Goal: Transaction & Acquisition: Purchase product/service

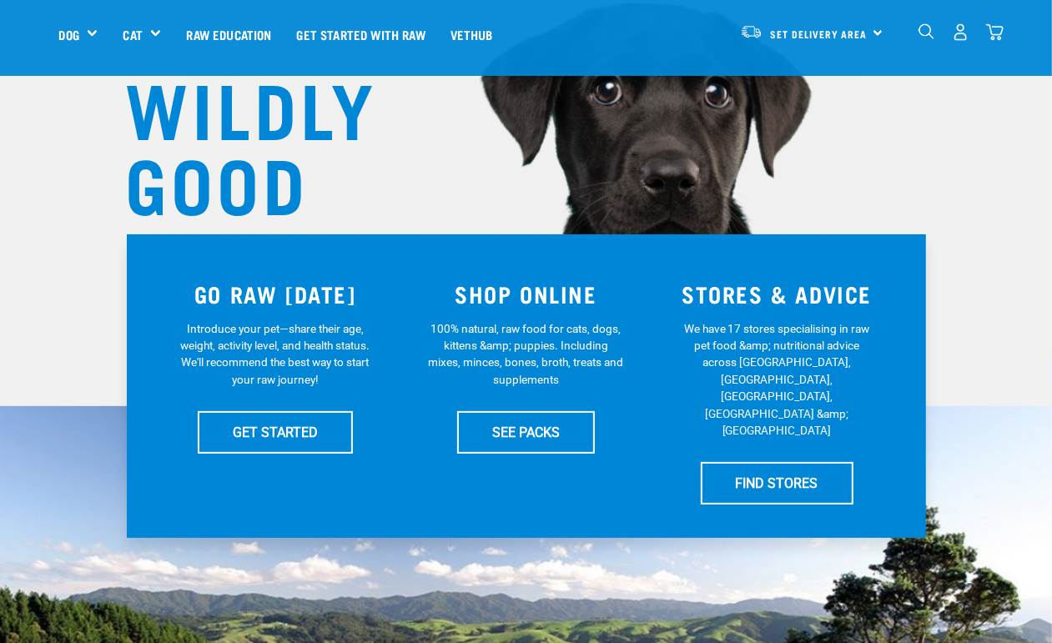
scroll to position [243, 0]
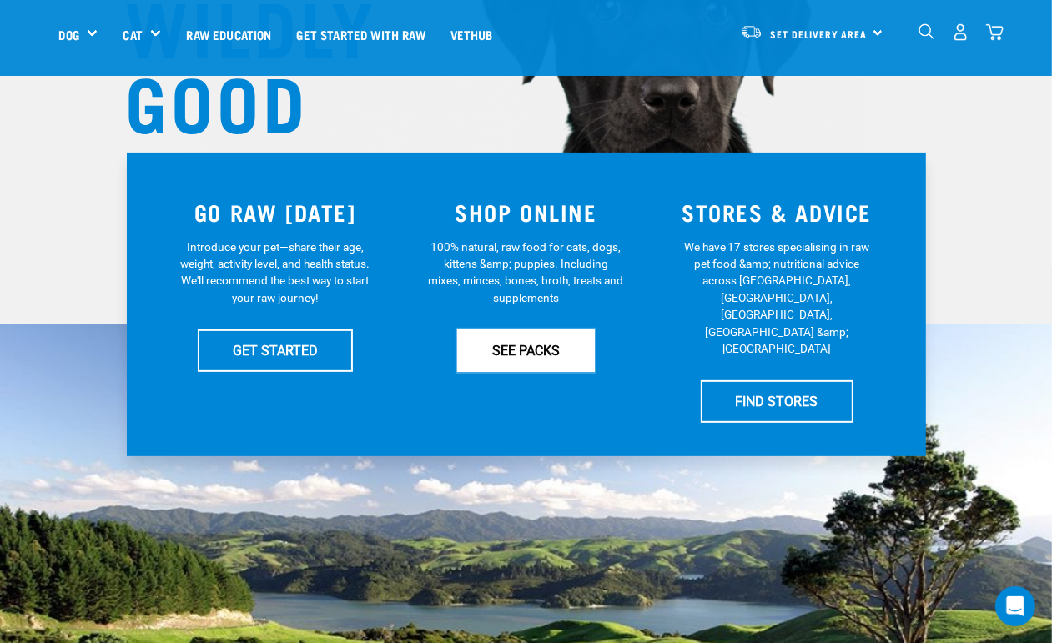
click at [538, 342] on link "SEE PACKS" at bounding box center [526, 350] width 138 height 42
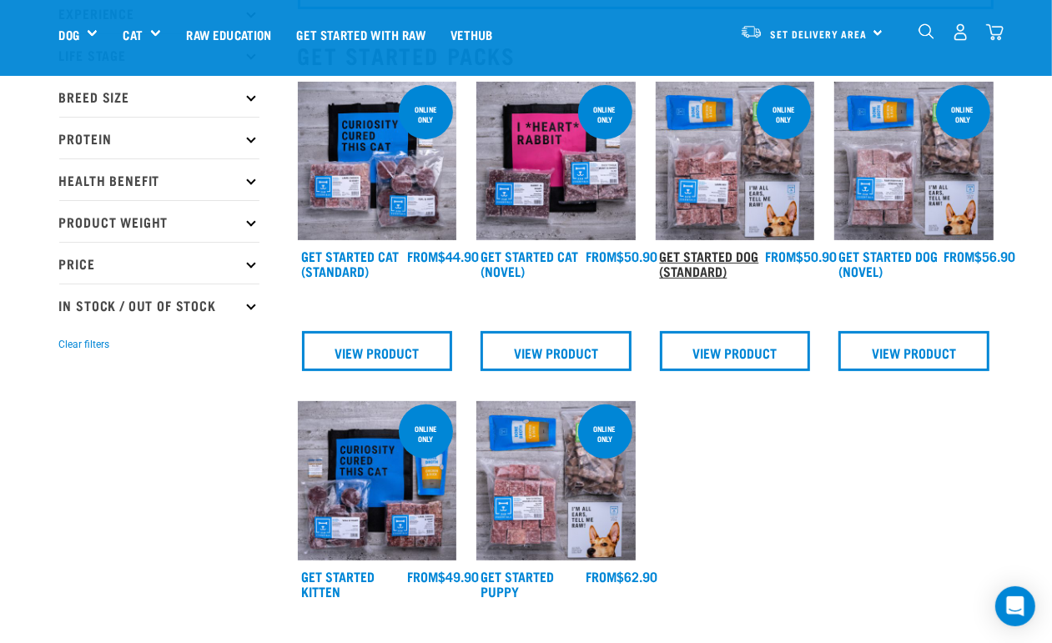
scroll to position [173, 0]
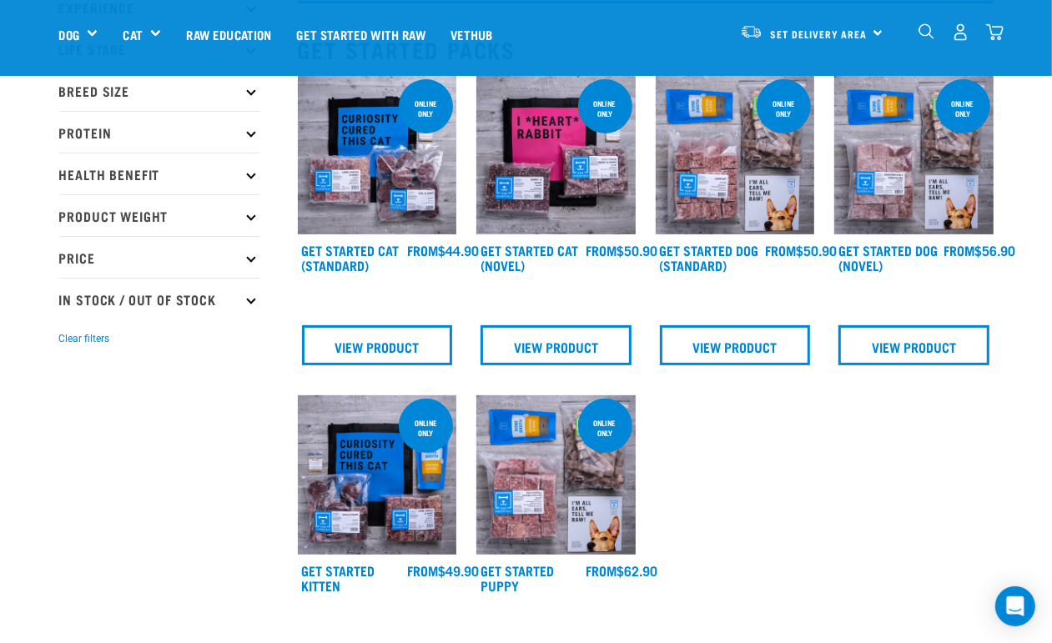
click at [757, 206] on img at bounding box center [735, 155] width 159 height 159
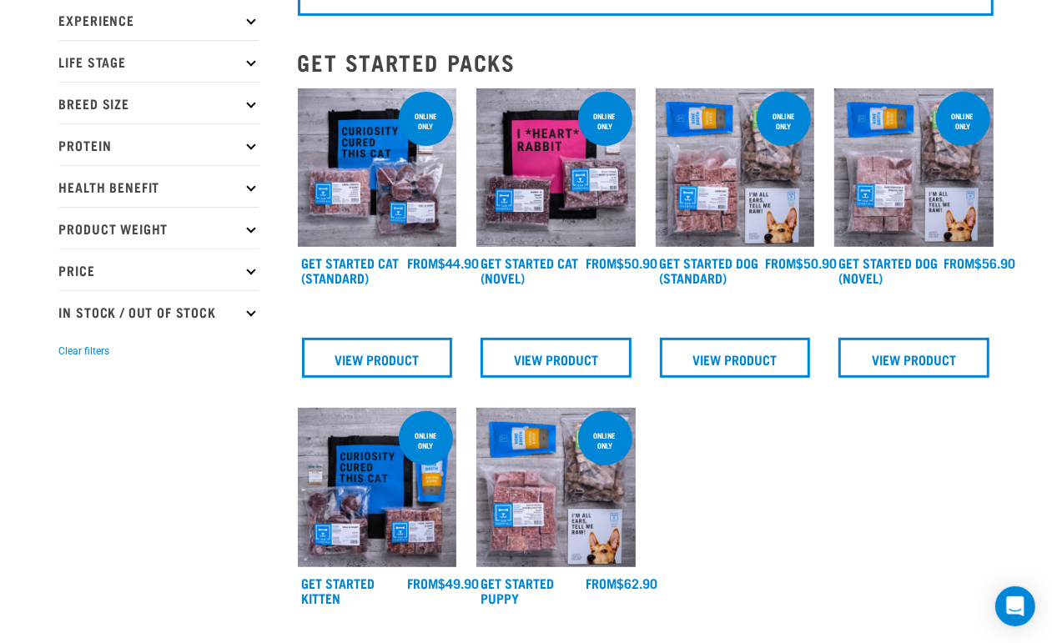
click at [917, 223] on img at bounding box center [913, 167] width 159 height 159
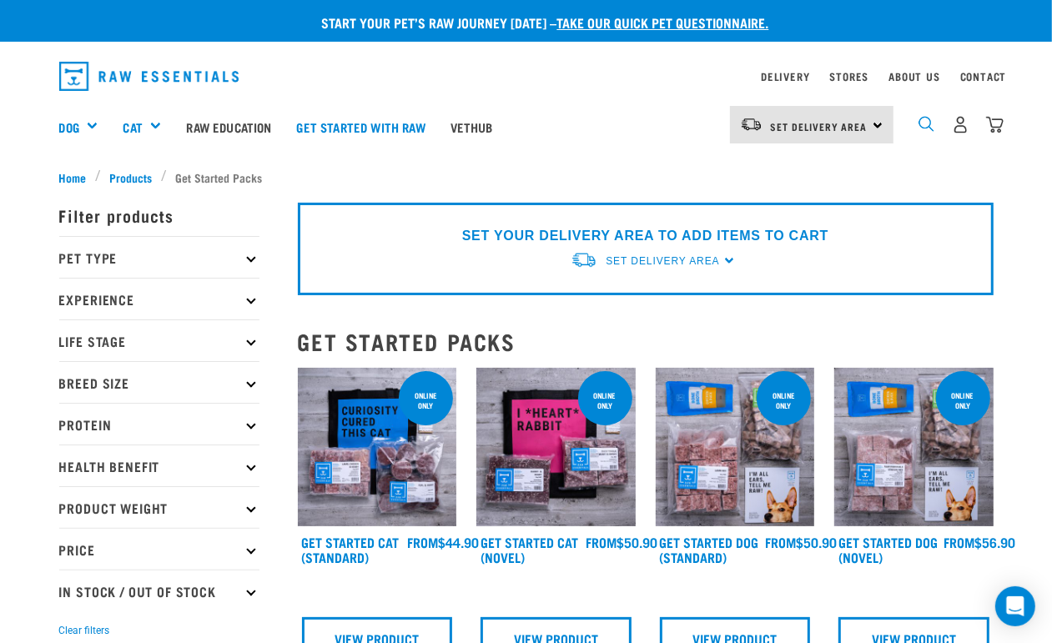
click at [930, 125] on img "dropdown navigation" at bounding box center [926, 124] width 16 height 16
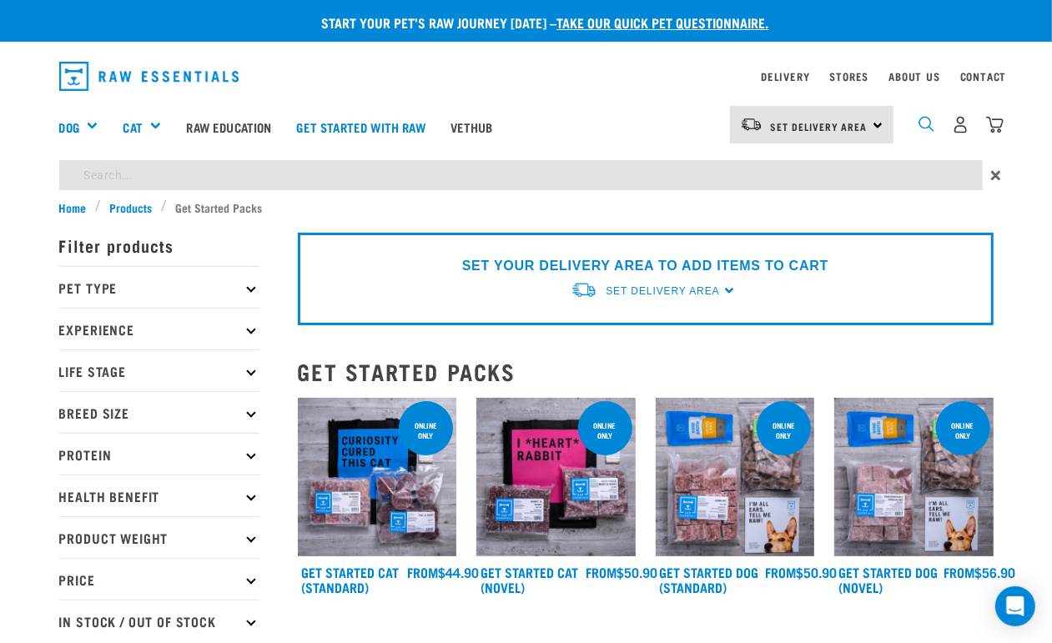
click at [930, 123] on img "dropdown navigation" at bounding box center [926, 124] width 16 height 16
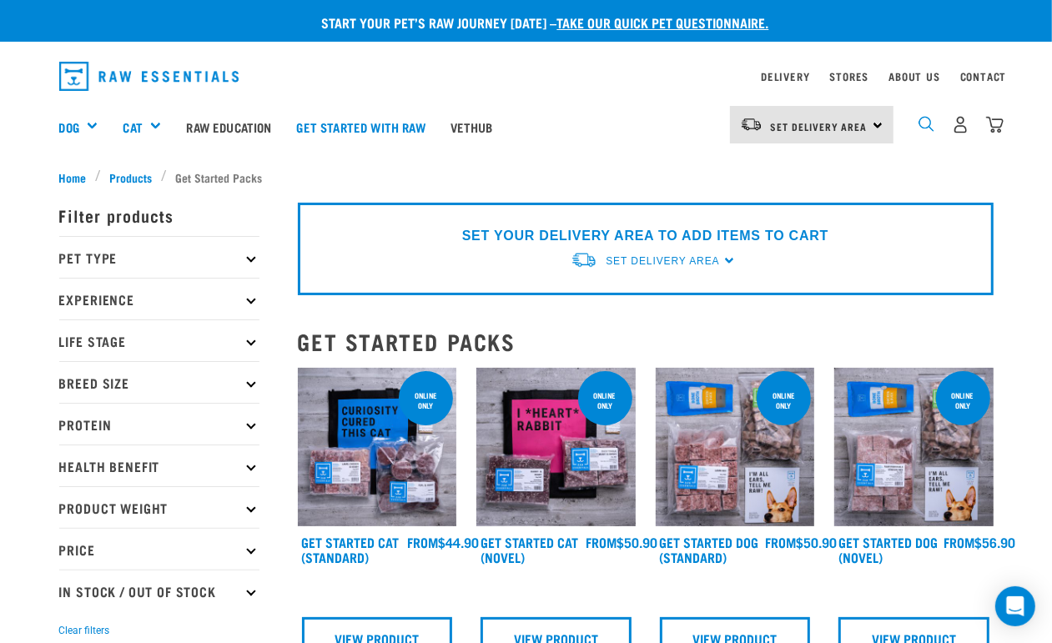
click at [927, 125] on img "dropdown navigation" at bounding box center [926, 124] width 16 height 16
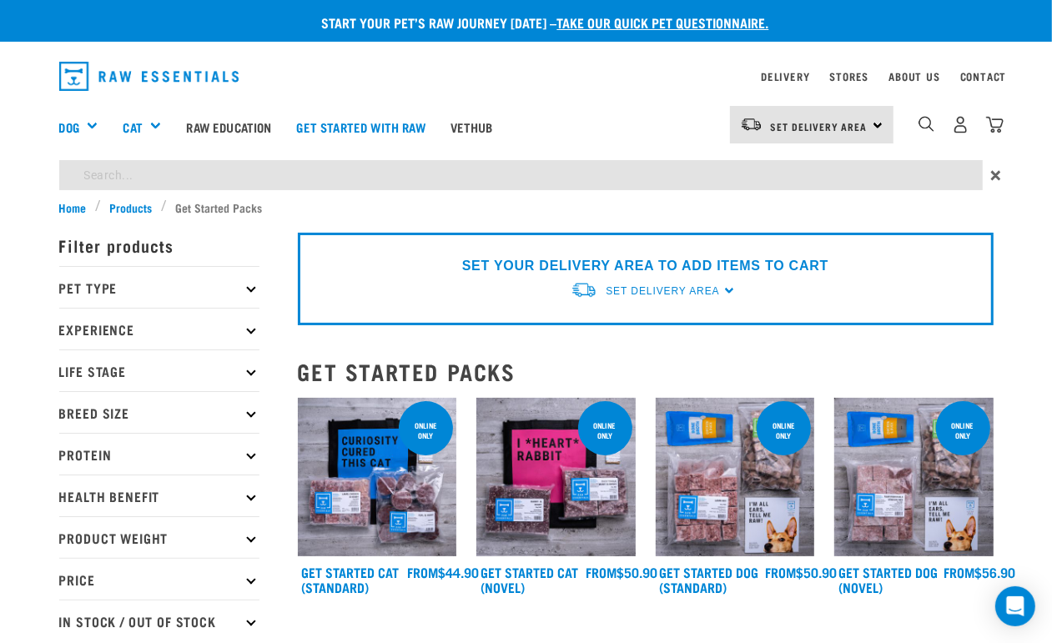
click at [689, 175] on input "search" at bounding box center [520, 175] width 923 height 30
type input "PACKS"
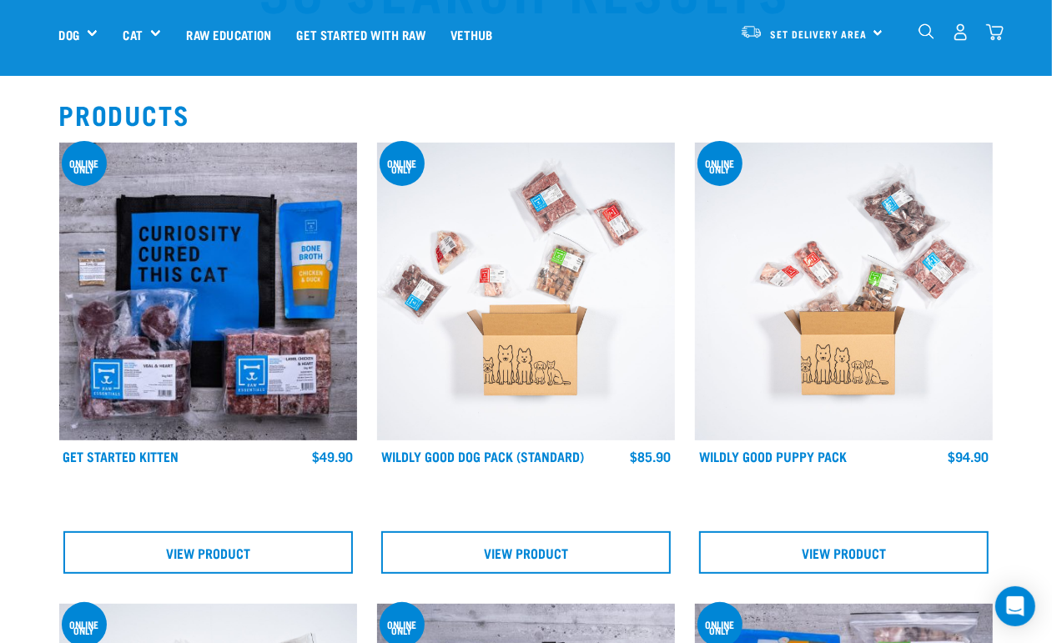
scroll to position [104, 0]
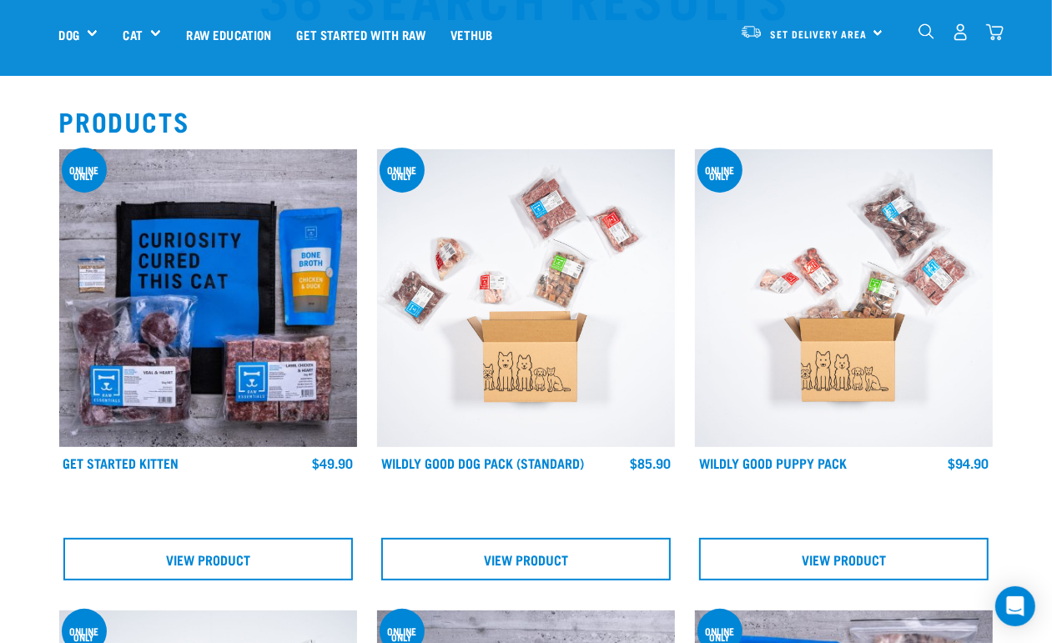
click at [468, 451] on div "Online Only Wildly Good Dog Pack (Standard) $85.90 $95.90" at bounding box center [526, 369] width 318 height 461
click at [472, 459] on link "Wildly Good Dog Pack (Standard)" at bounding box center [482, 463] width 203 height 8
